Goal: Check status: Check status

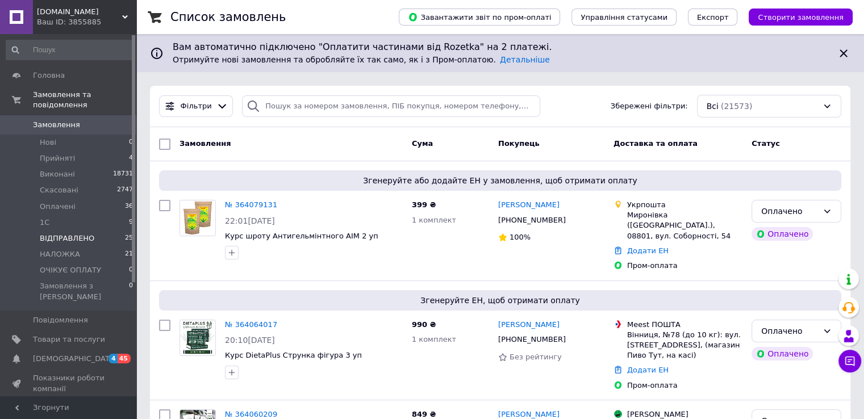
click at [60, 234] on span "ВІДПРАВЛЕНО" at bounding box center [67, 239] width 55 height 10
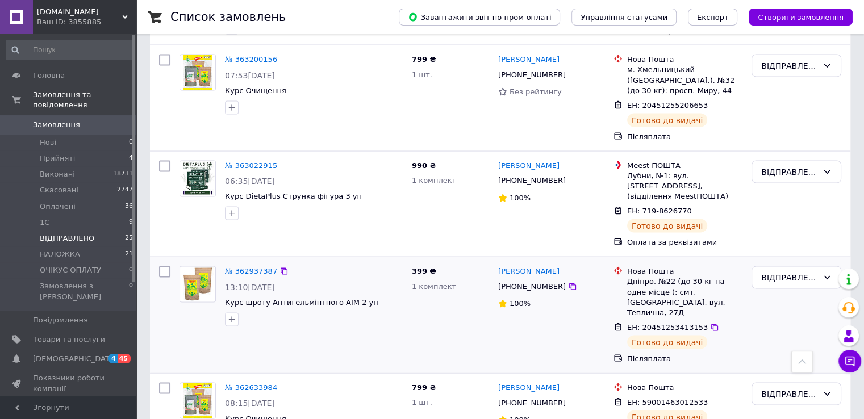
scroll to position [2202, 0]
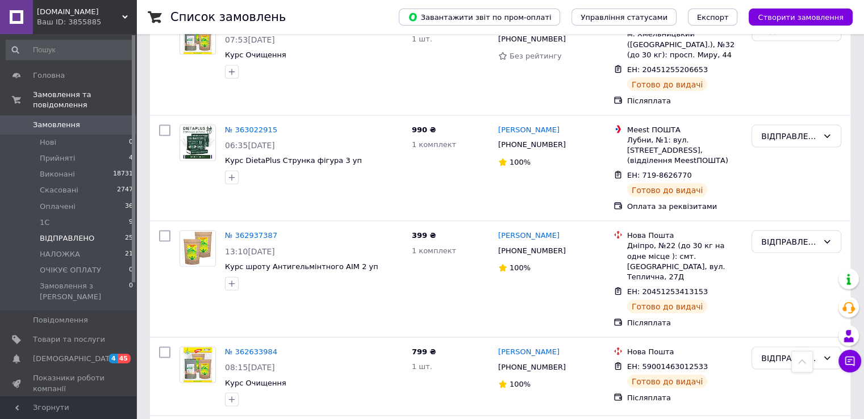
click at [73, 120] on span "Замовлення" at bounding box center [56, 125] width 47 height 10
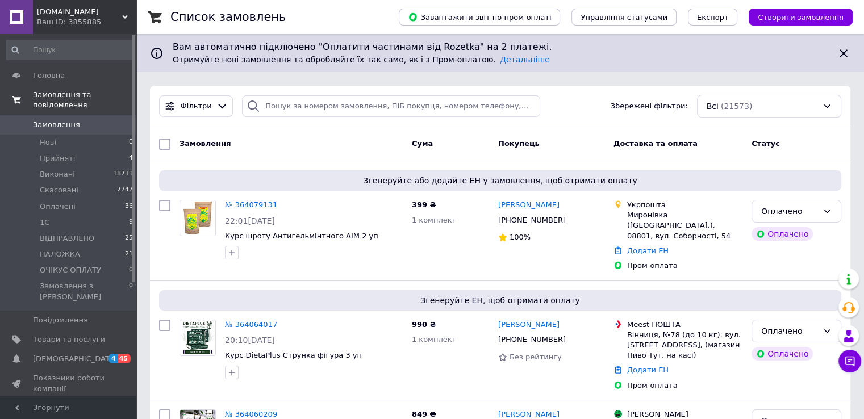
click at [89, 103] on link "Замовлення та повідомлення" at bounding box center [70, 100] width 140 height 30
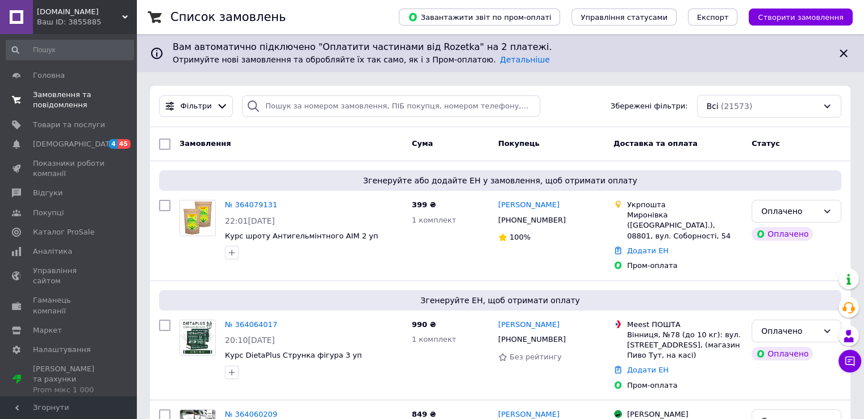
click at [86, 111] on link "Замовлення та повідомлення 0 0" at bounding box center [70, 100] width 140 height 30
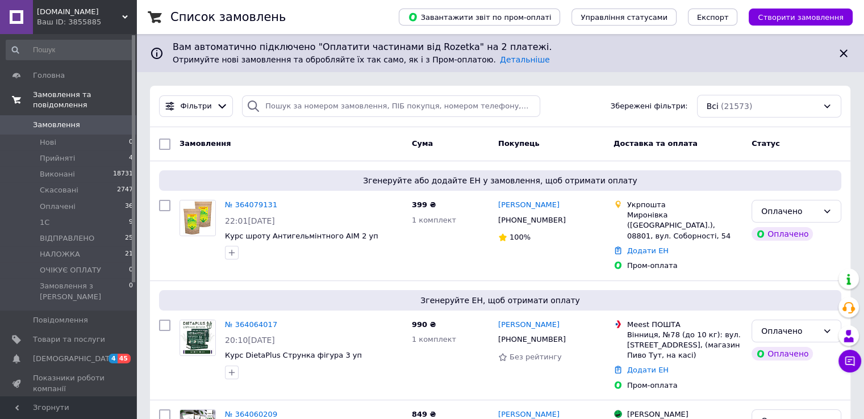
click at [86, 120] on span "Замовлення" at bounding box center [69, 125] width 72 height 10
